Goal: Use online tool/utility: Utilize a website feature to perform a specific function

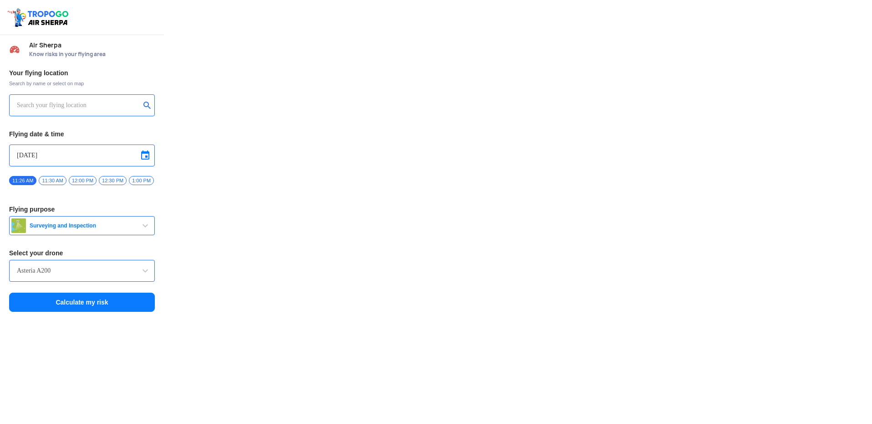
type input "[STREET_ADDRESS]"
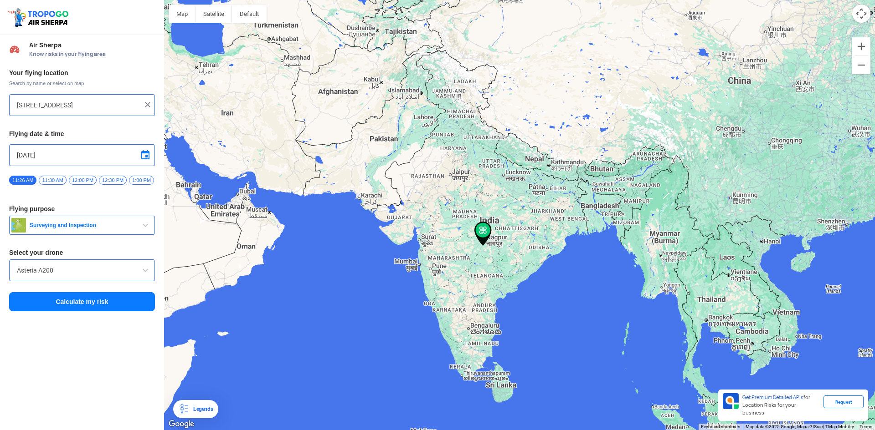
drag, startPoint x: 441, startPoint y: 353, endPoint x: 461, endPoint y: 297, distance: 59.7
click at [473, 299] on div at bounding box center [519, 215] width 711 height 430
drag, startPoint x: 150, startPoint y: 107, endPoint x: 123, endPoint y: 107, distance: 26.4
click at [149, 107] on img at bounding box center [147, 104] width 9 height 9
click at [112, 104] on input "text" at bounding box center [78, 105] width 123 height 11
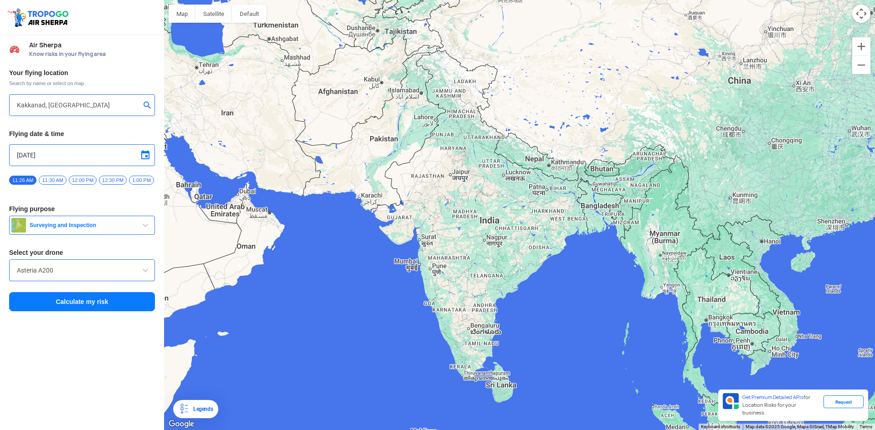
type input "X/ J, [STREET_ADDRESS]"
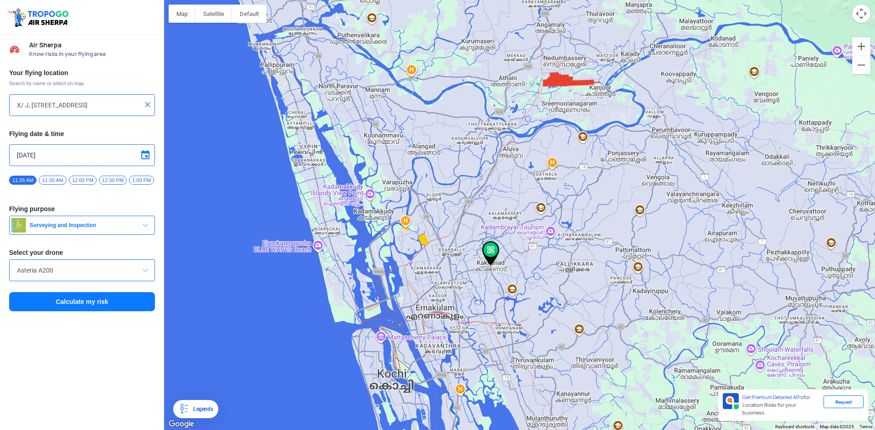
drag, startPoint x: 501, startPoint y: 321, endPoint x: 499, endPoint y: 336, distance: 15.2
click at [499, 336] on div at bounding box center [519, 215] width 711 height 430
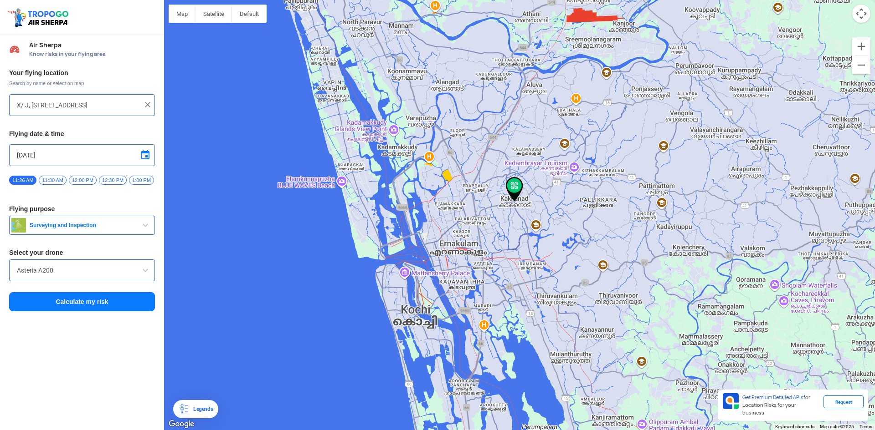
drag, startPoint x: 497, startPoint y: 299, endPoint x: 528, endPoint y: 217, distance: 88.1
click at [528, 217] on div at bounding box center [519, 215] width 711 height 430
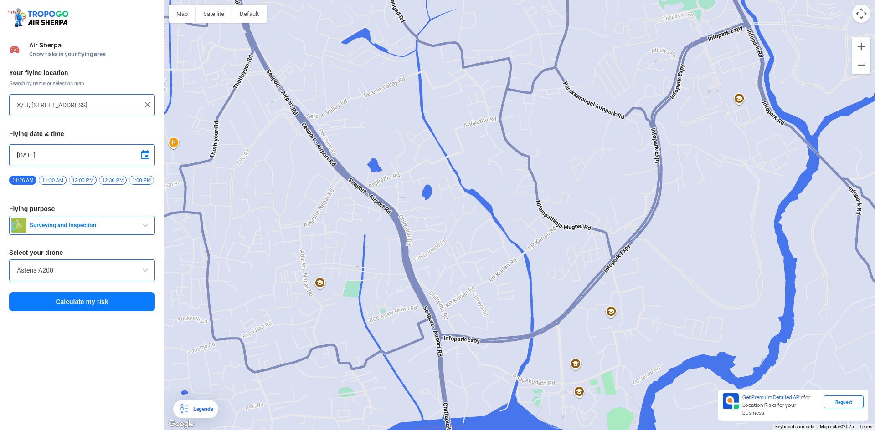
drag, startPoint x: 485, startPoint y: 230, endPoint x: 361, endPoint y: 319, distance: 152.7
click at [361, 319] on div at bounding box center [519, 215] width 711 height 430
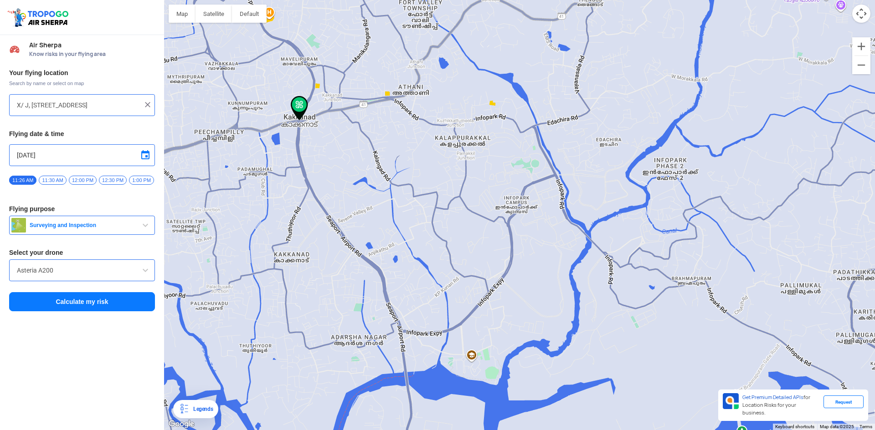
click at [122, 233] on button "Surveying and Inspection" at bounding box center [82, 225] width 146 height 19
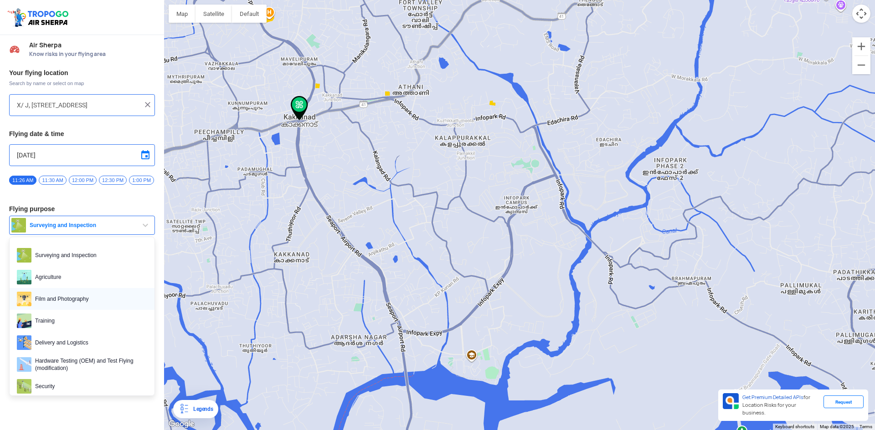
click at [103, 298] on span "Film and Photography" at bounding box center [89, 299] width 116 height 15
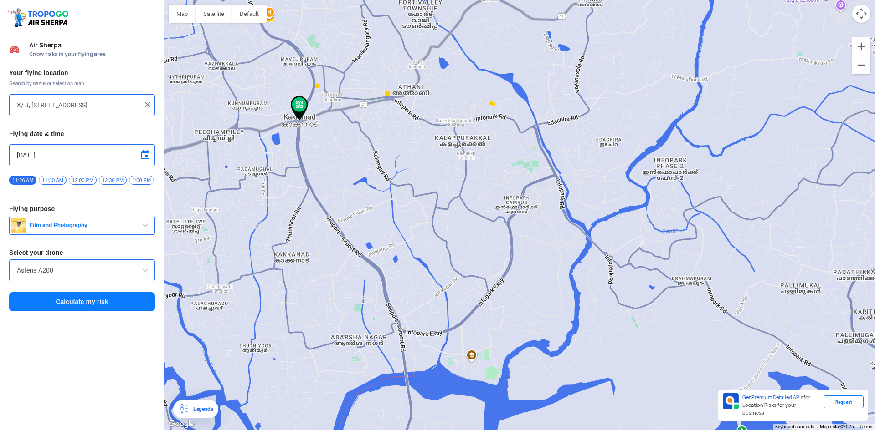
click at [85, 276] on input "Asteria A200" at bounding box center [82, 270] width 130 height 11
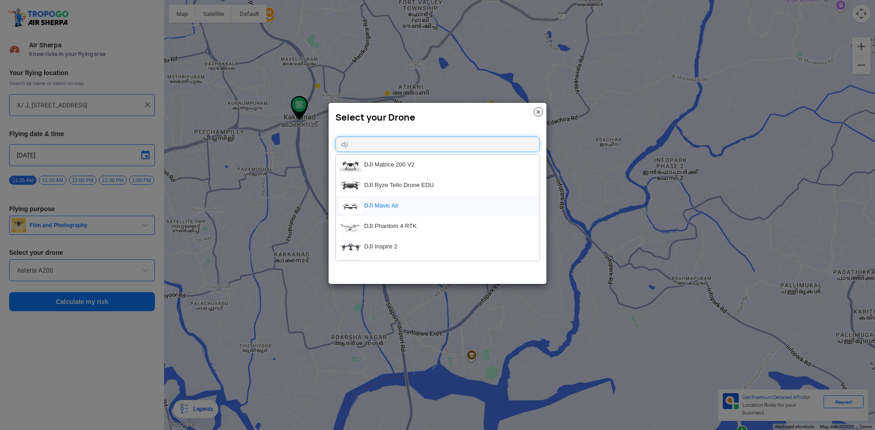
type input "dji"
click at [385, 208] on li "DJI Mavic Air" at bounding box center [438, 206] width 204 height 20
type input "DJI Mavic Air"
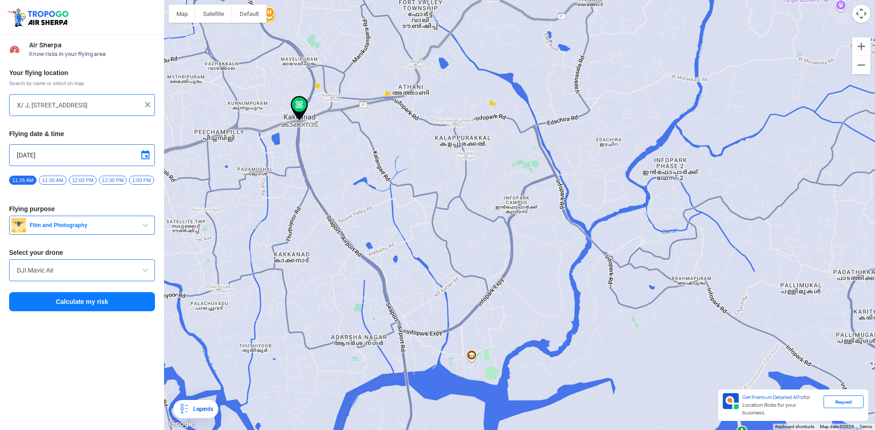
click at [80, 280] on div "DJI Mavic Air" at bounding box center [82, 271] width 146 height 22
click at [145, 276] on span at bounding box center [145, 270] width 11 height 11
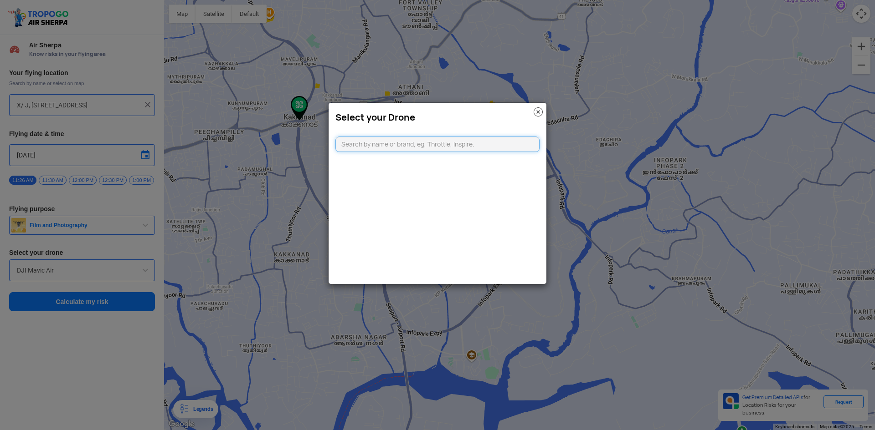
click at [414, 145] on input "text" at bounding box center [437, 144] width 204 height 15
type input "DJI"
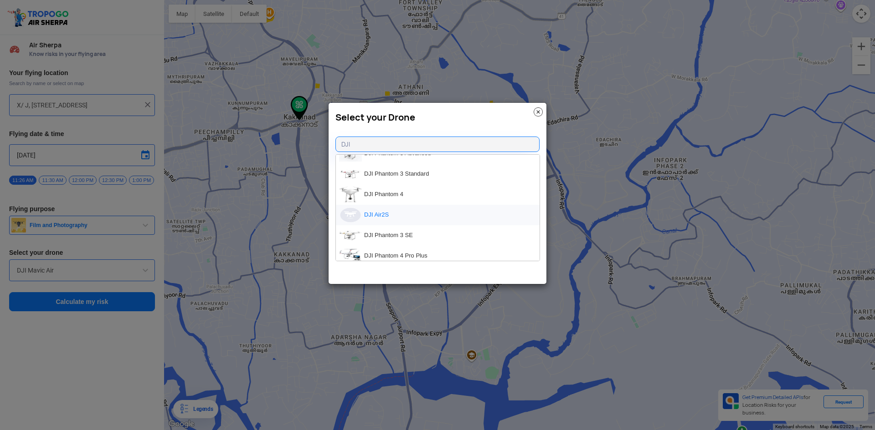
click at [410, 218] on li "DJI Air2S" at bounding box center [438, 215] width 204 height 20
type input "DJI Air2S"
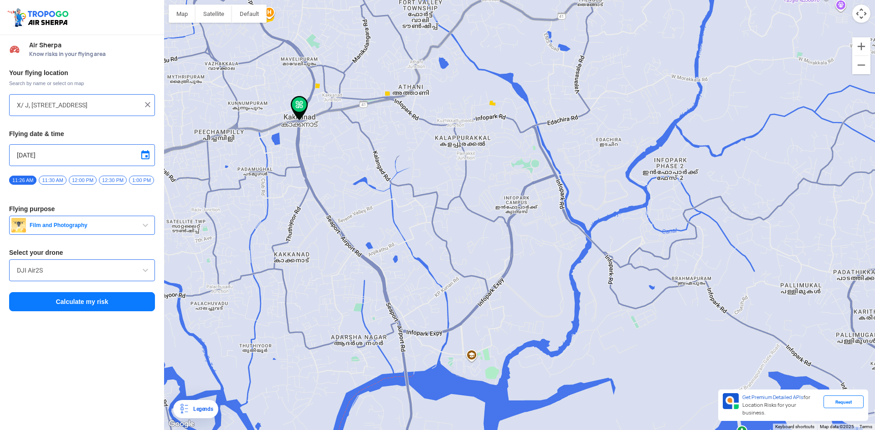
click at [91, 304] on button "Calculate my risk" at bounding box center [82, 301] width 146 height 19
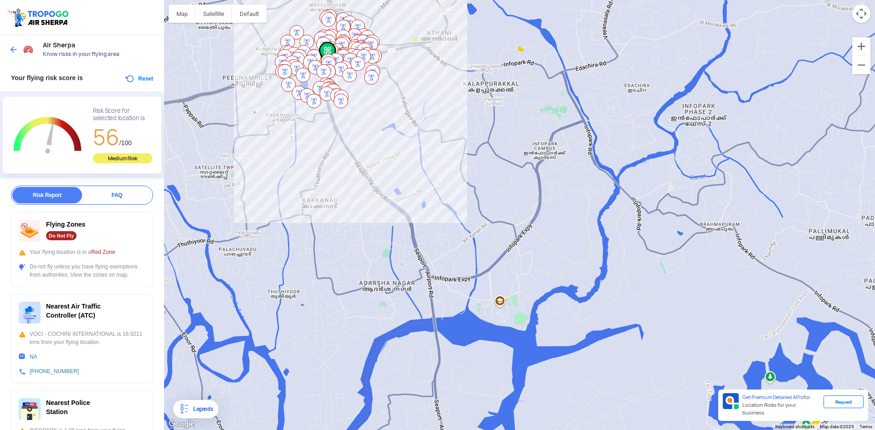
drag, startPoint x: 485, startPoint y: 290, endPoint x: 374, endPoint y: 114, distance: 208.4
click at [374, 114] on div at bounding box center [519, 215] width 711 height 430
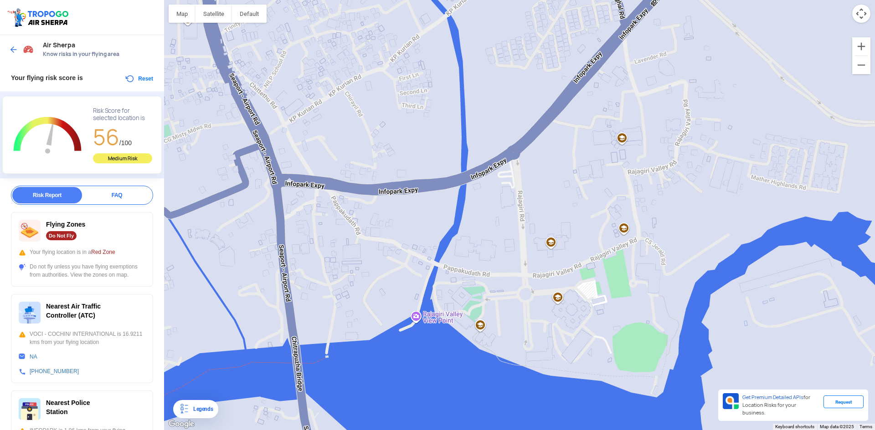
click at [13, 45] on div at bounding box center [22, 49] width 27 height 16
click at [12, 47] on img at bounding box center [13, 49] width 9 height 9
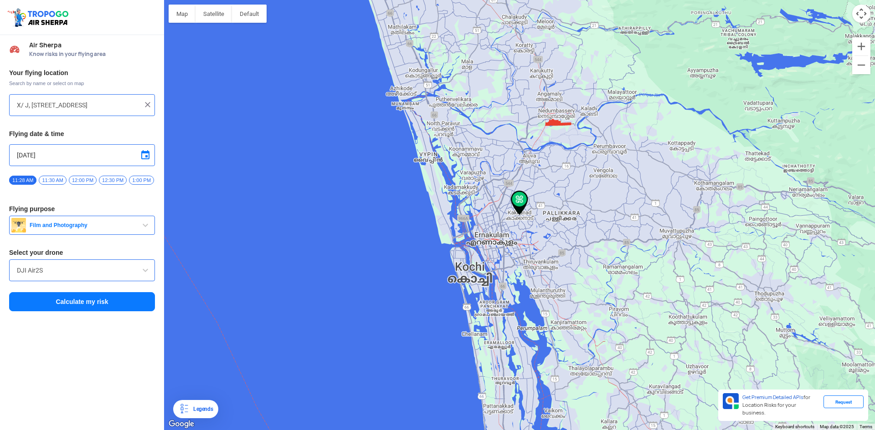
click at [58, 105] on input "X/ J, [STREET_ADDRESS]" at bounding box center [78, 105] width 123 height 11
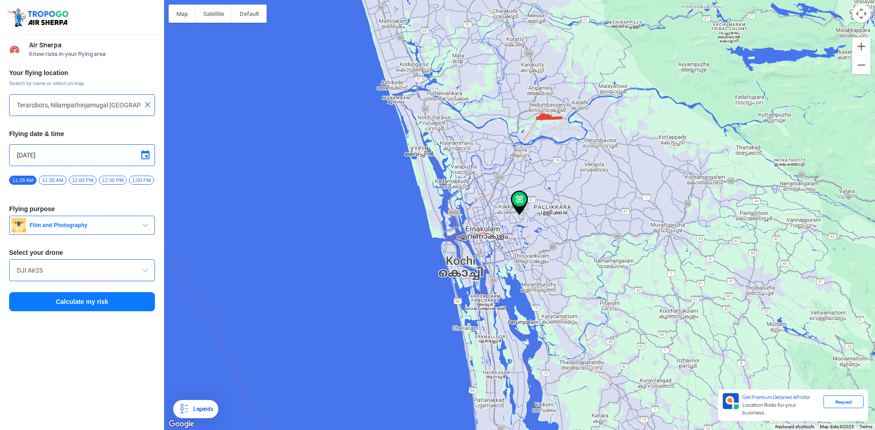
type input "Near, [GEOGRAPHIC_DATA] 682039, [GEOGRAPHIC_DATA]"
click at [94, 308] on button "Calculate my risk" at bounding box center [82, 301] width 146 height 19
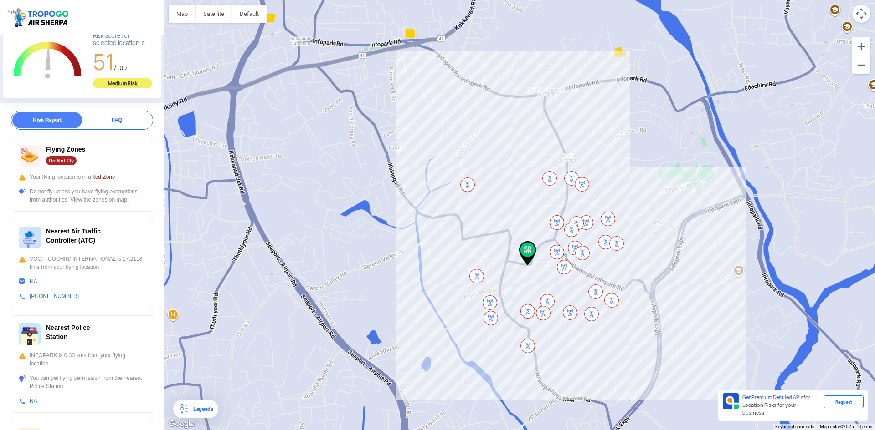
scroll to position [91, 0]
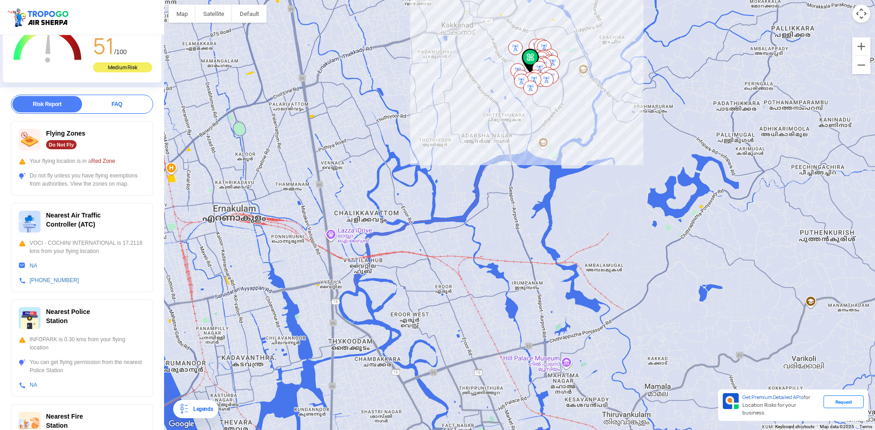
drag, startPoint x: 546, startPoint y: 320, endPoint x: 521, endPoint y: 135, distance: 186.6
click at [521, 135] on div at bounding box center [519, 215] width 711 height 430
